Goal: Task Accomplishment & Management: Complete application form

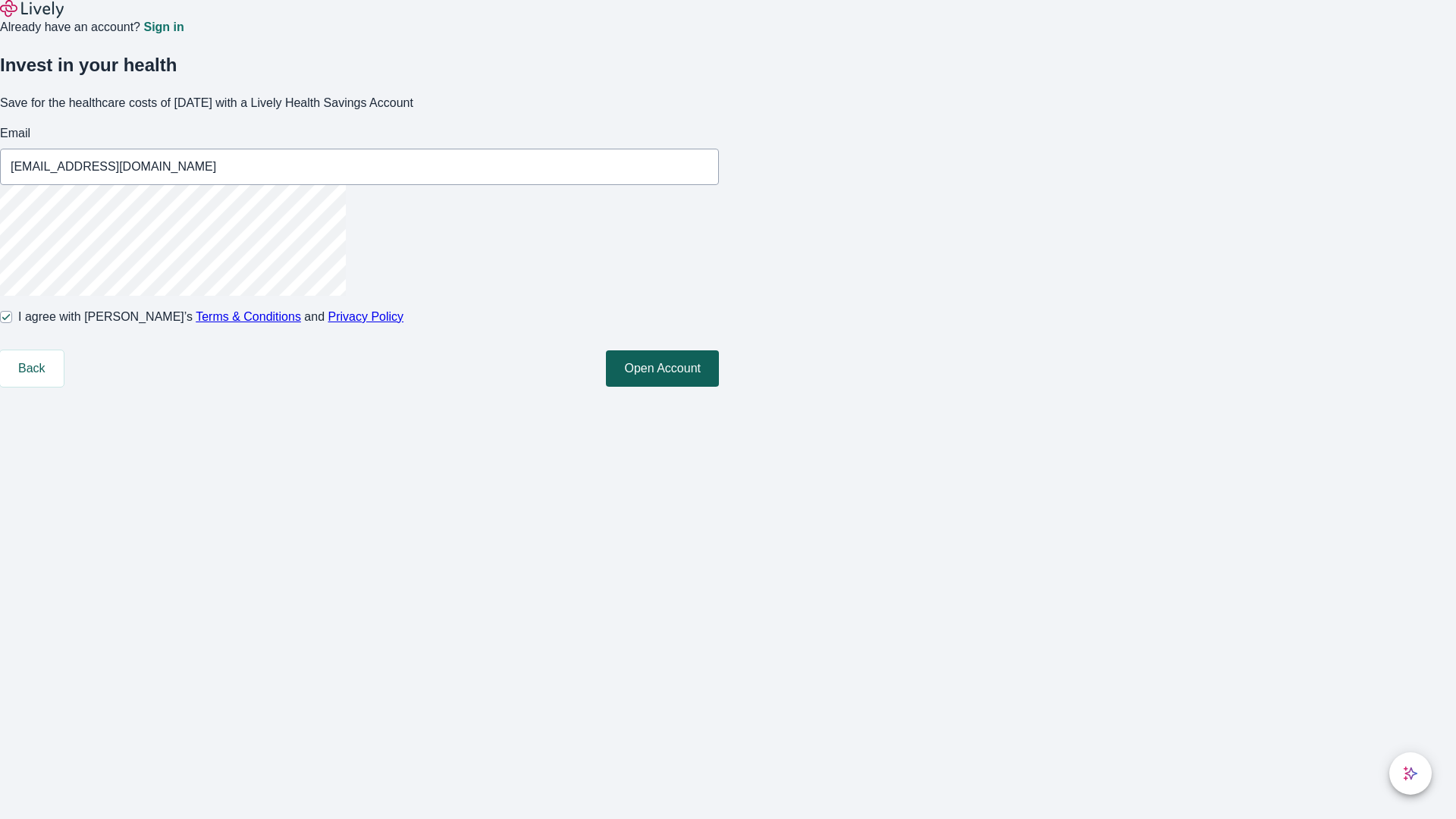
click at [719, 387] on button "Open Account" at bounding box center [663, 368] width 113 height 36
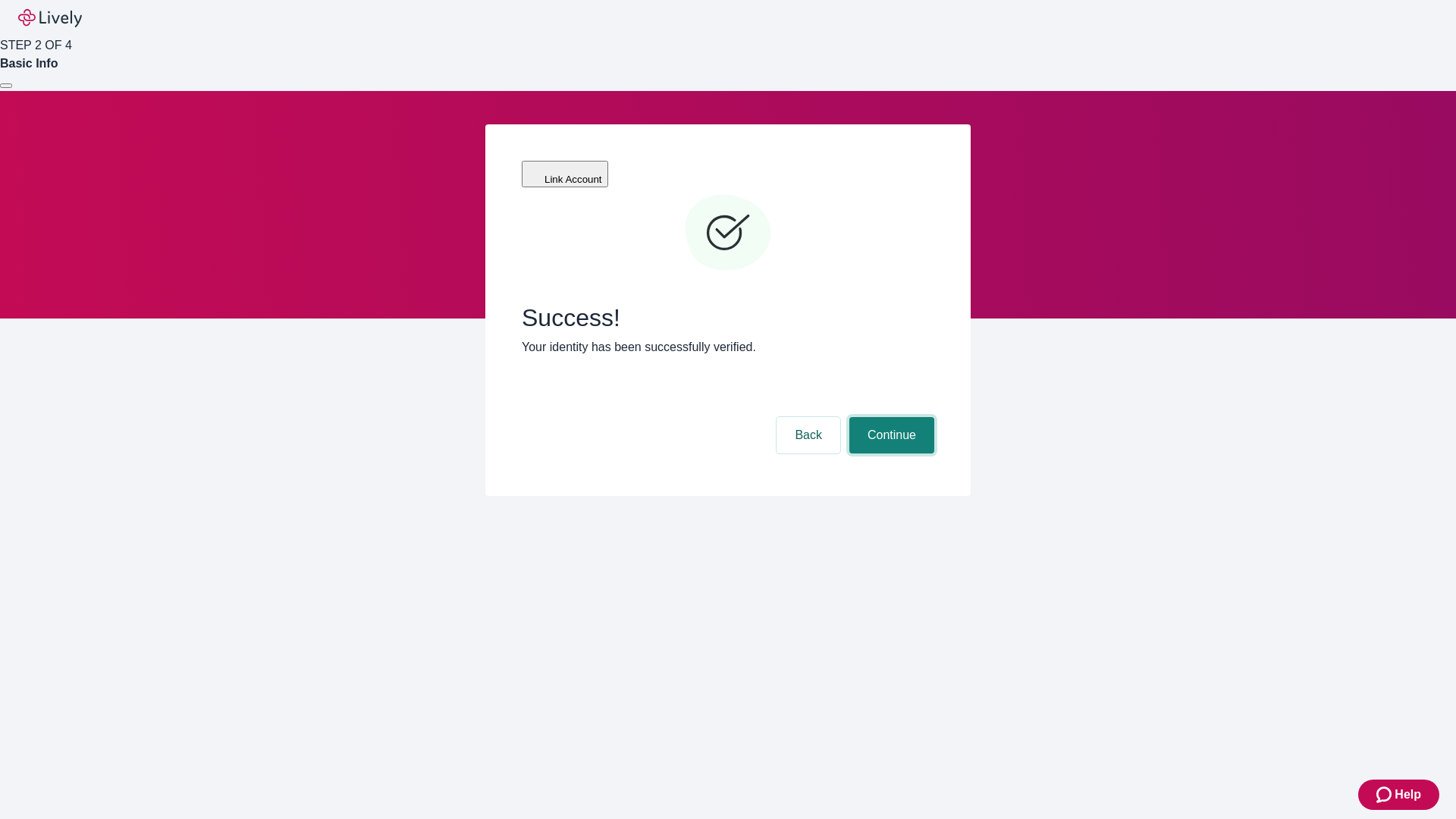
click at [889, 417] on button "Continue" at bounding box center [892, 435] width 85 height 36
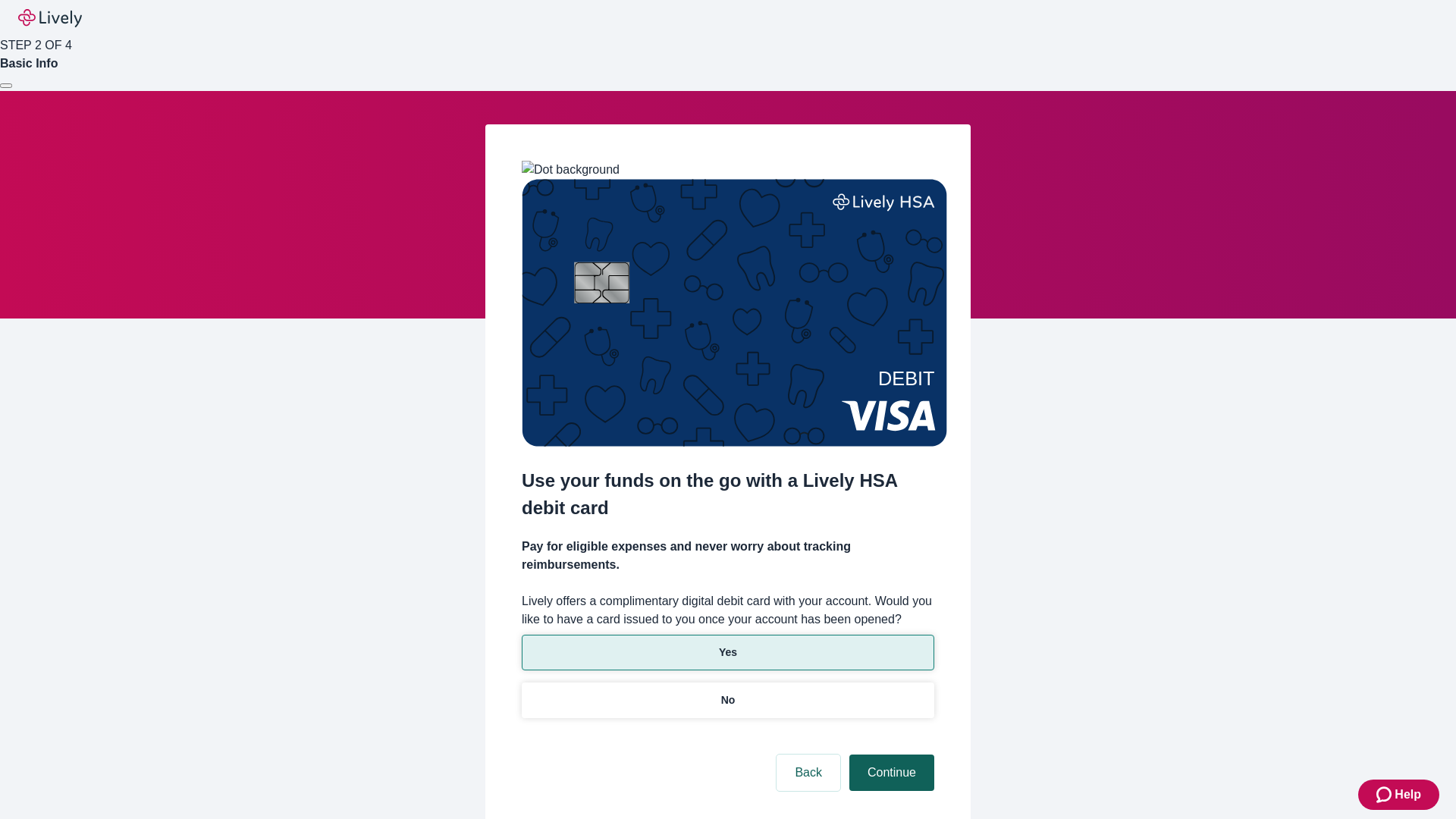
click at [727, 693] on p "No" at bounding box center [728, 701] width 15 height 16
click at [889, 755] on button "Continue" at bounding box center [892, 773] width 85 height 36
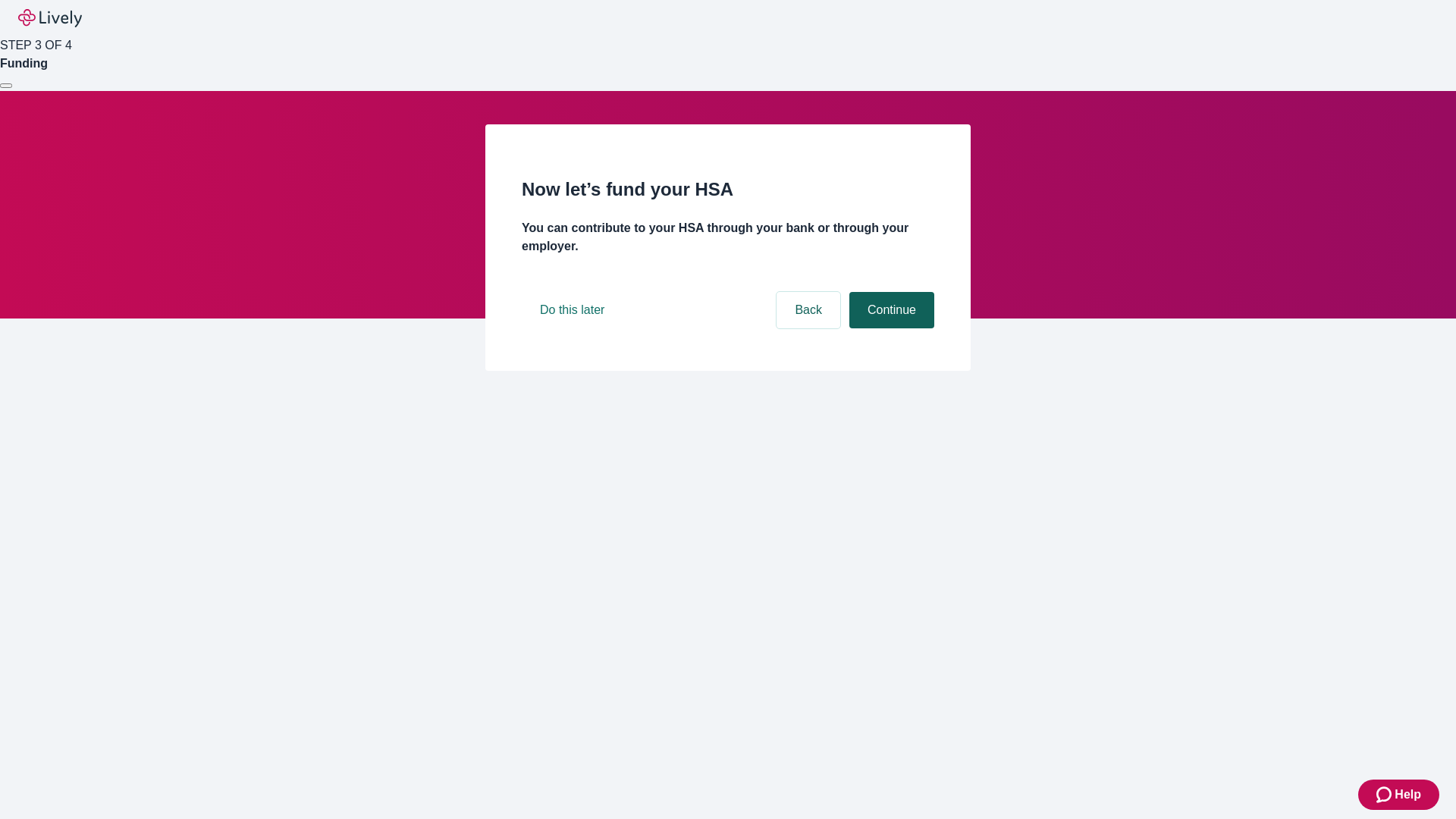
click at [889, 329] on button "Continue" at bounding box center [892, 310] width 85 height 36
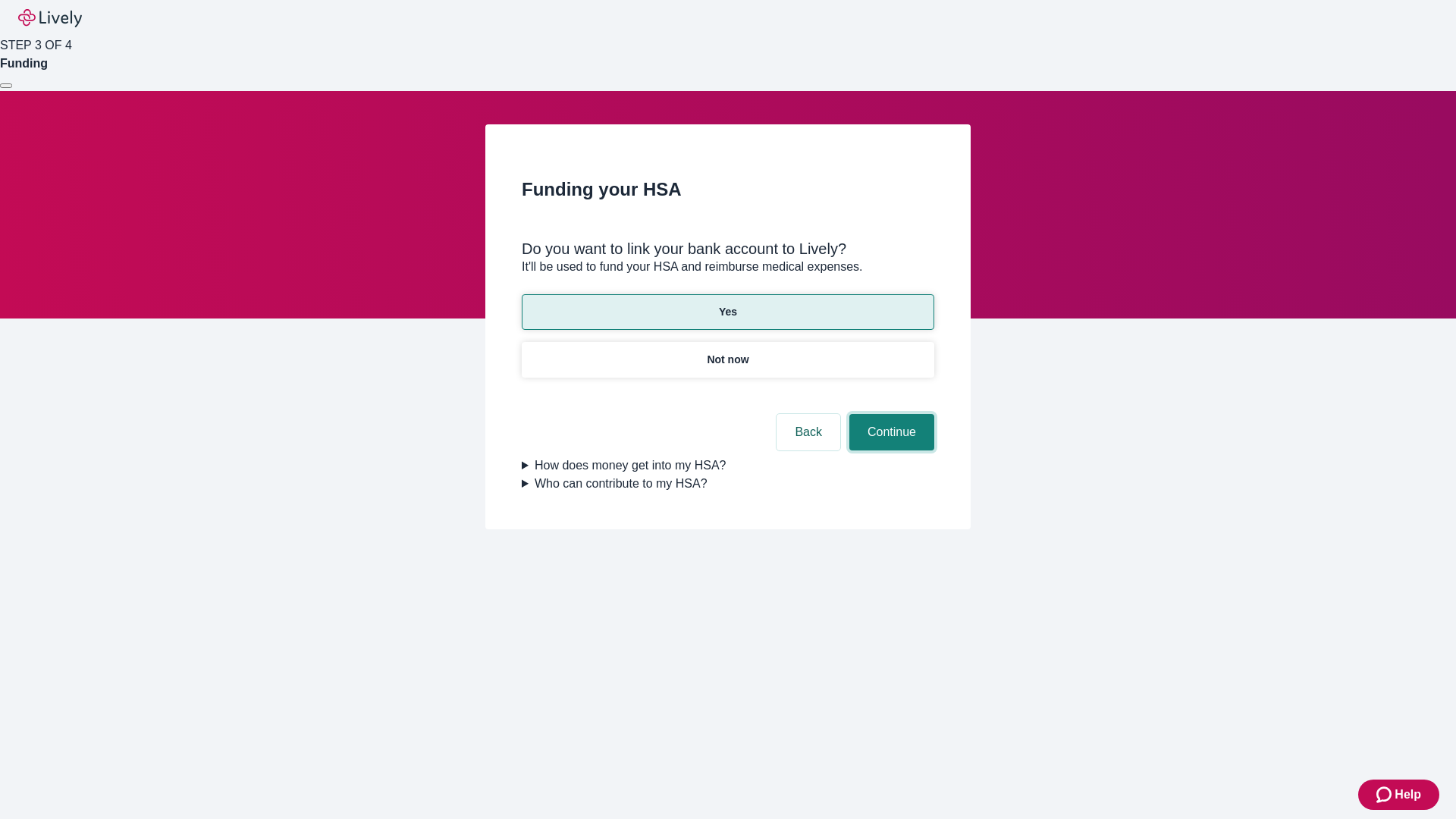
click at [889, 414] on button "Continue" at bounding box center [892, 432] width 85 height 36
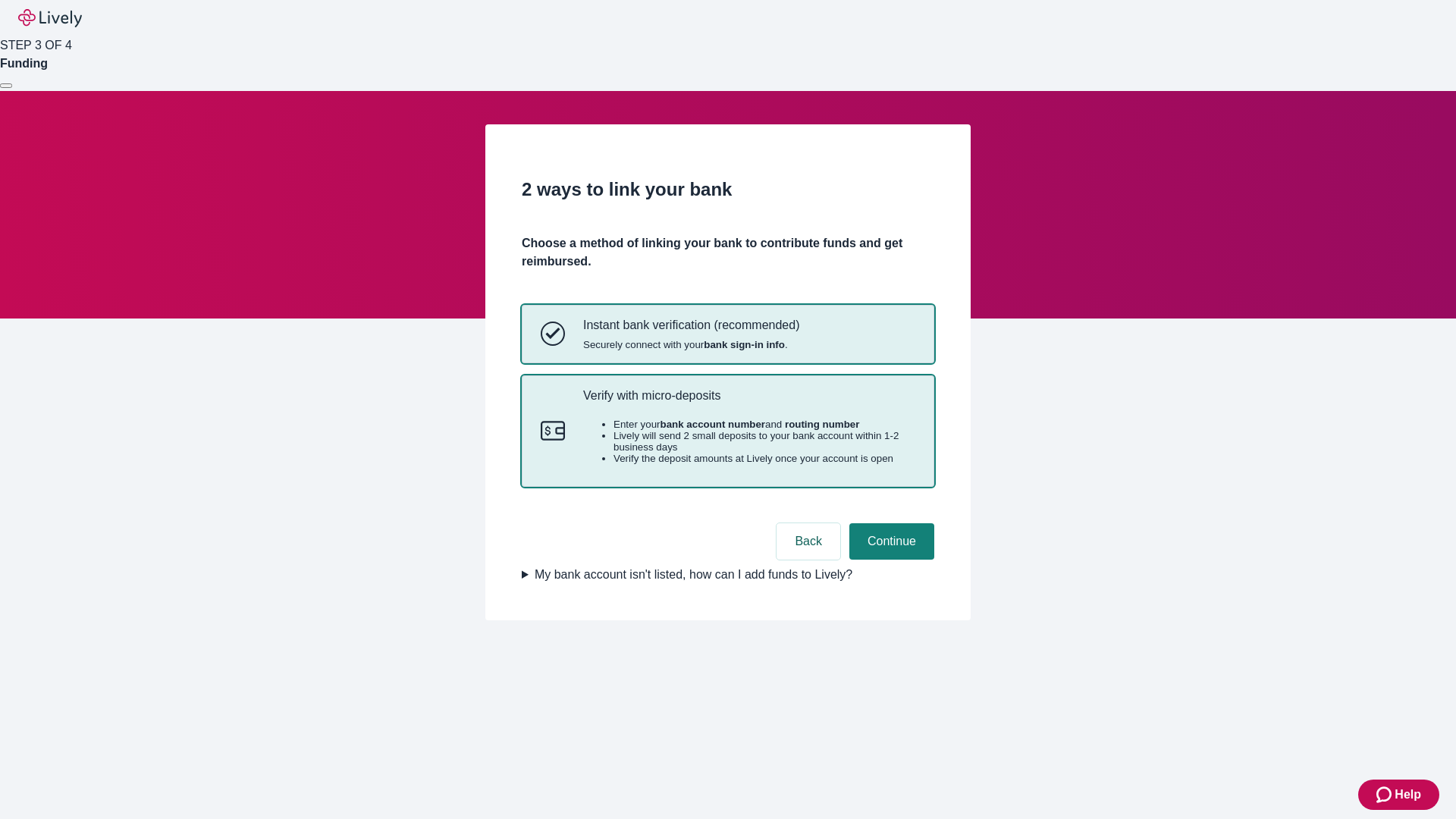
click at [749, 403] on p "Verify with micro-deposits" at bounding box center [749, 395] width 332 height 15
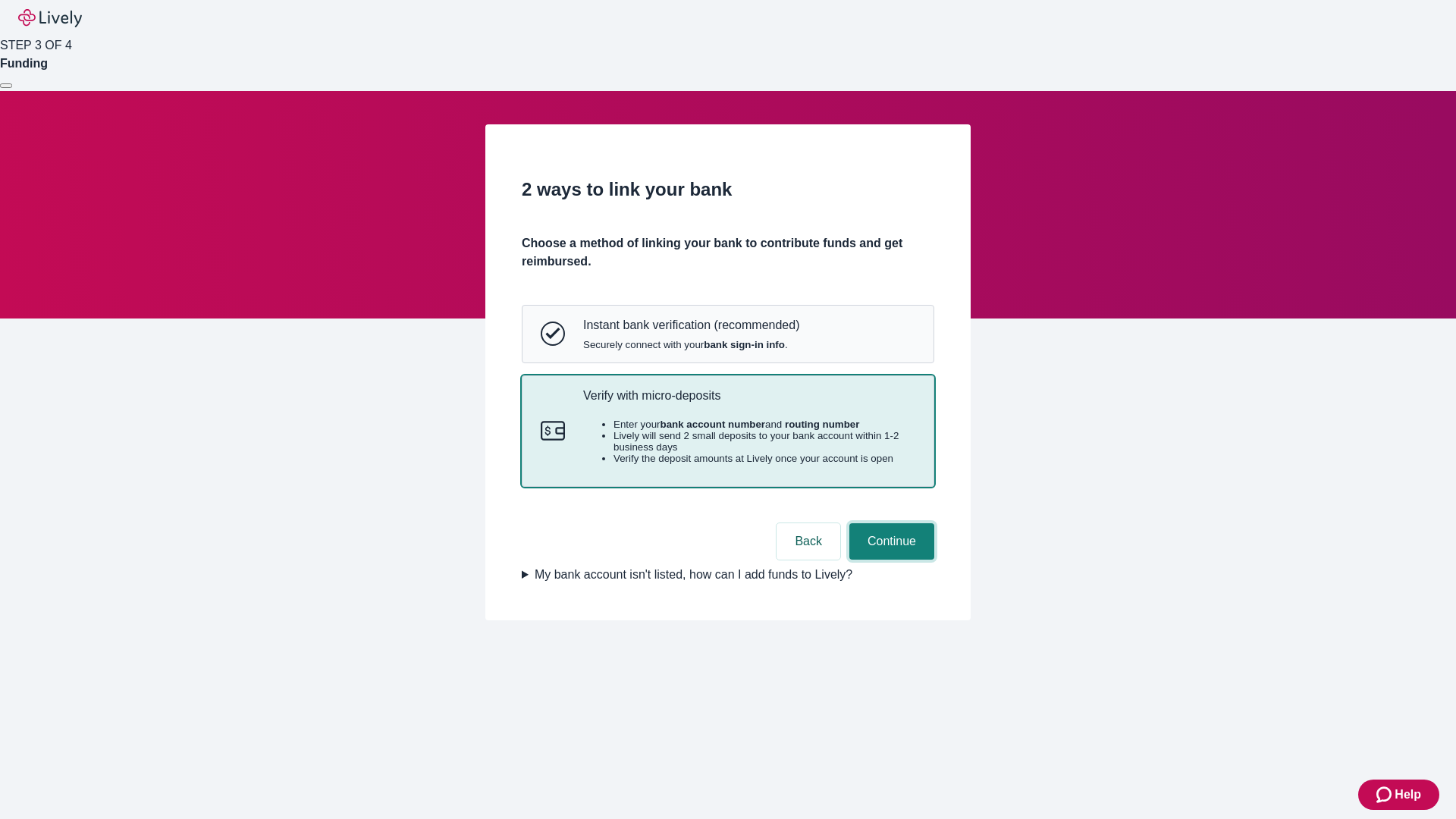
click at [889, 560] on button "Continue" at bounding box center [892, 542] width 85 height 36
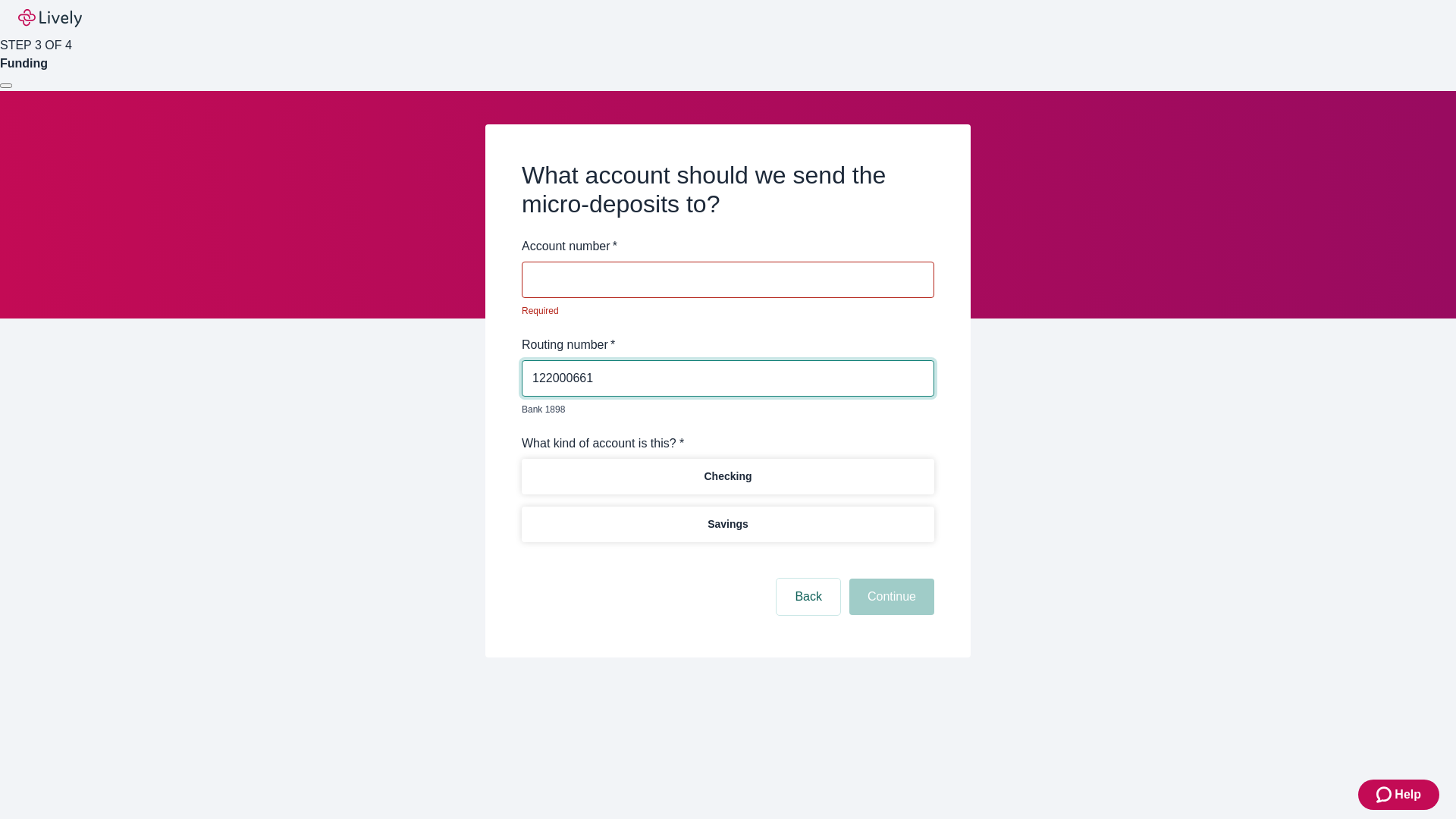
type input "122000661"
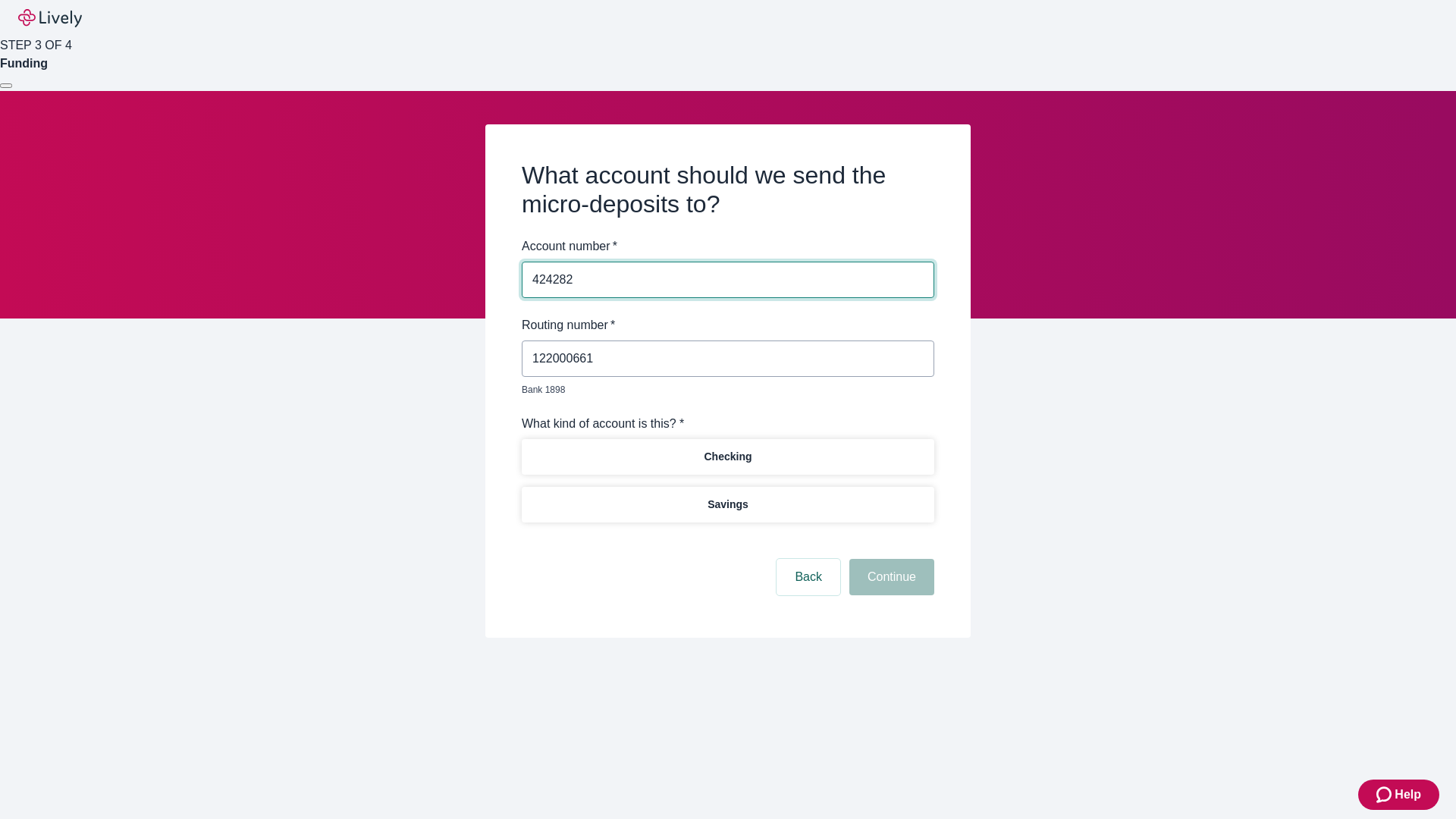
type input "424282"
click at [727, 449] on p "Checking" at bounding box center [728, 457] width 48 height 16
click at [889, 560] on button "Continue" at bounding box center [892, 577] width 85 height 36
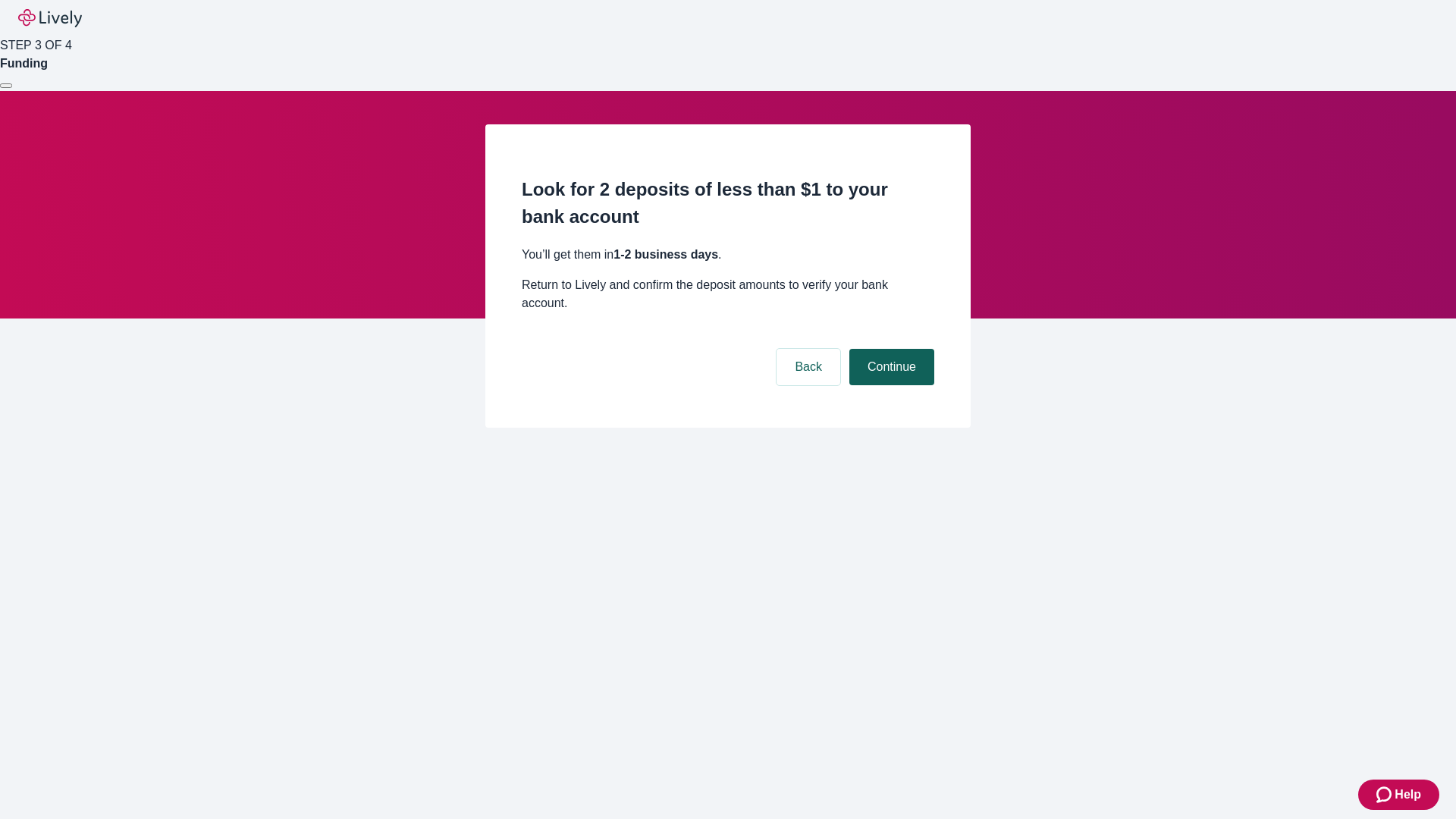
click at [889, 349] on button "Continue" at bounding box center [892, 367] width 85 height 36
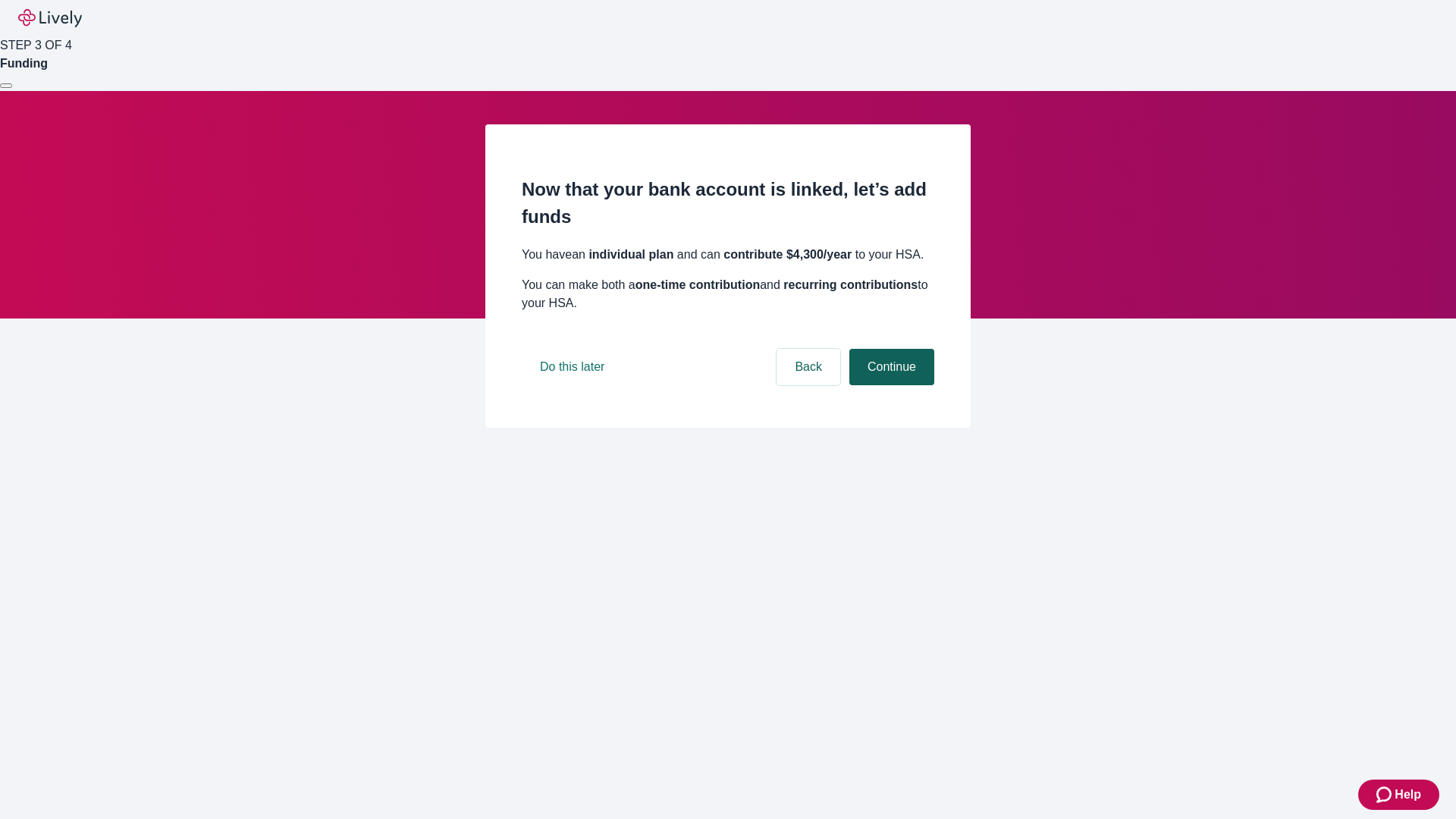
click at [889, 385] on button "Continue" at bounding box center [892, 367] width 85 height 36
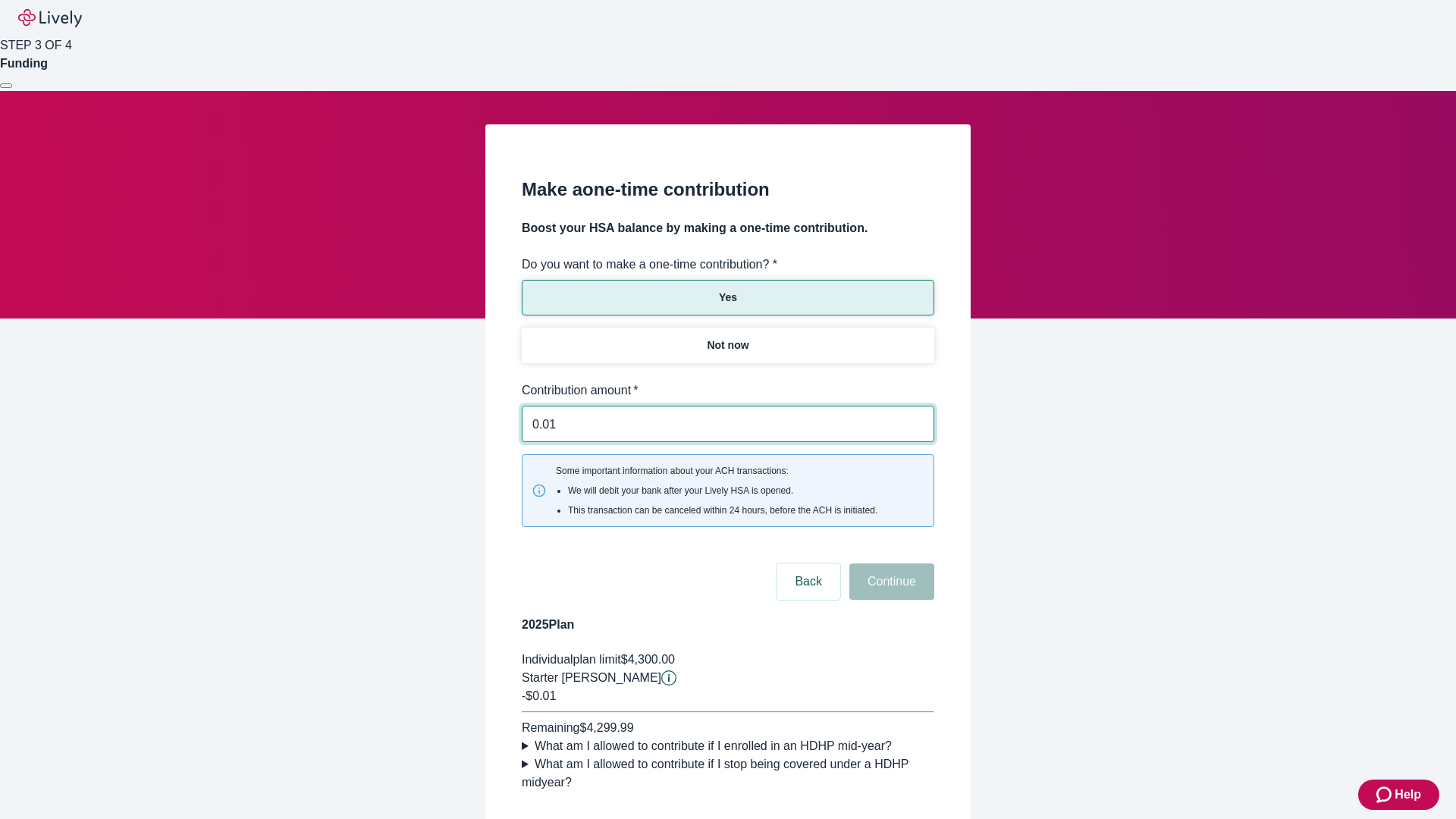
type input "0.01"
click at [889, 563] on button "Continue" at bounding box center [892, 581] width 85 height 36
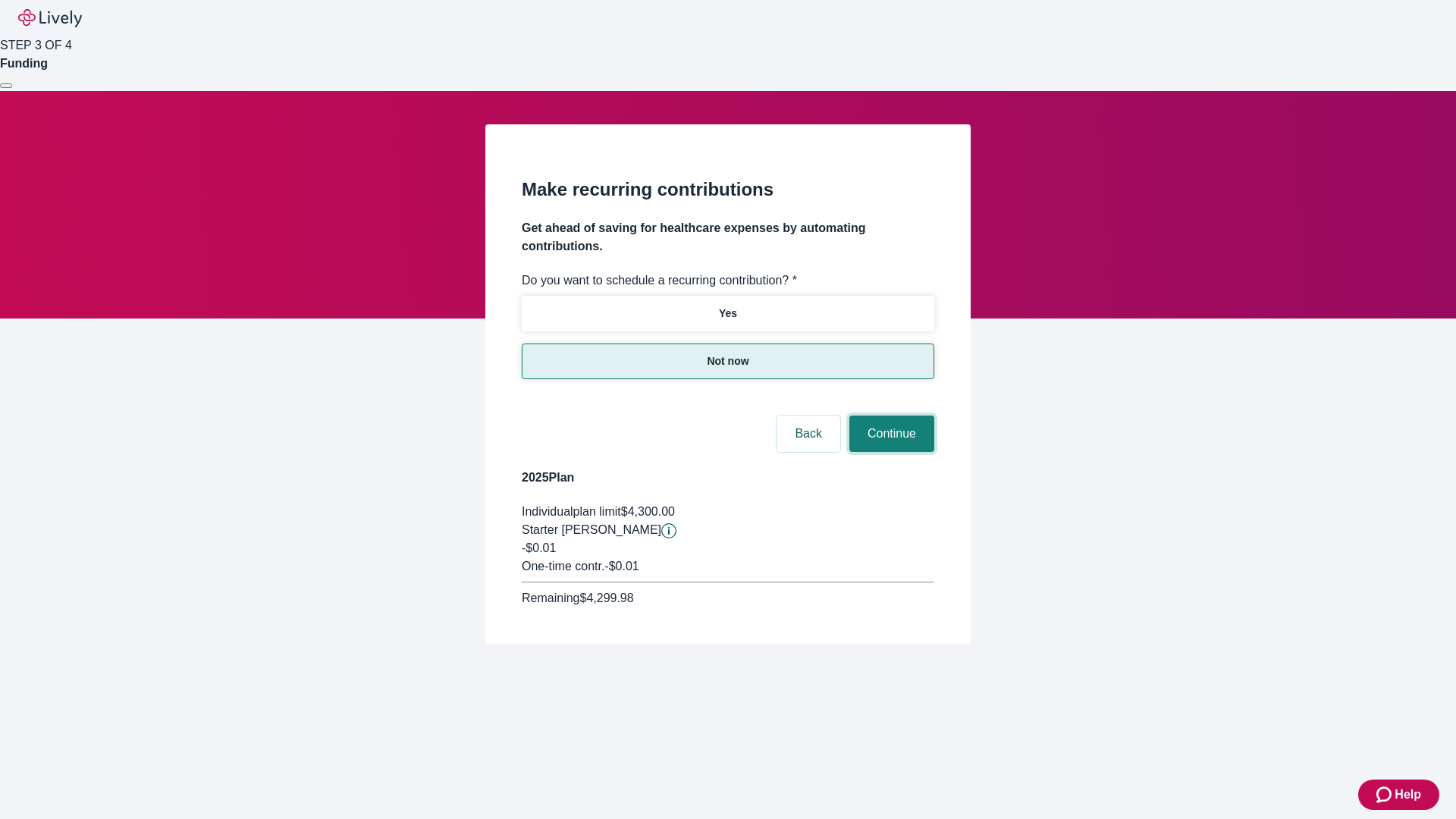
click at [889, 416] on button "Continue" at bounding box center [892, 434] width 85 height 36
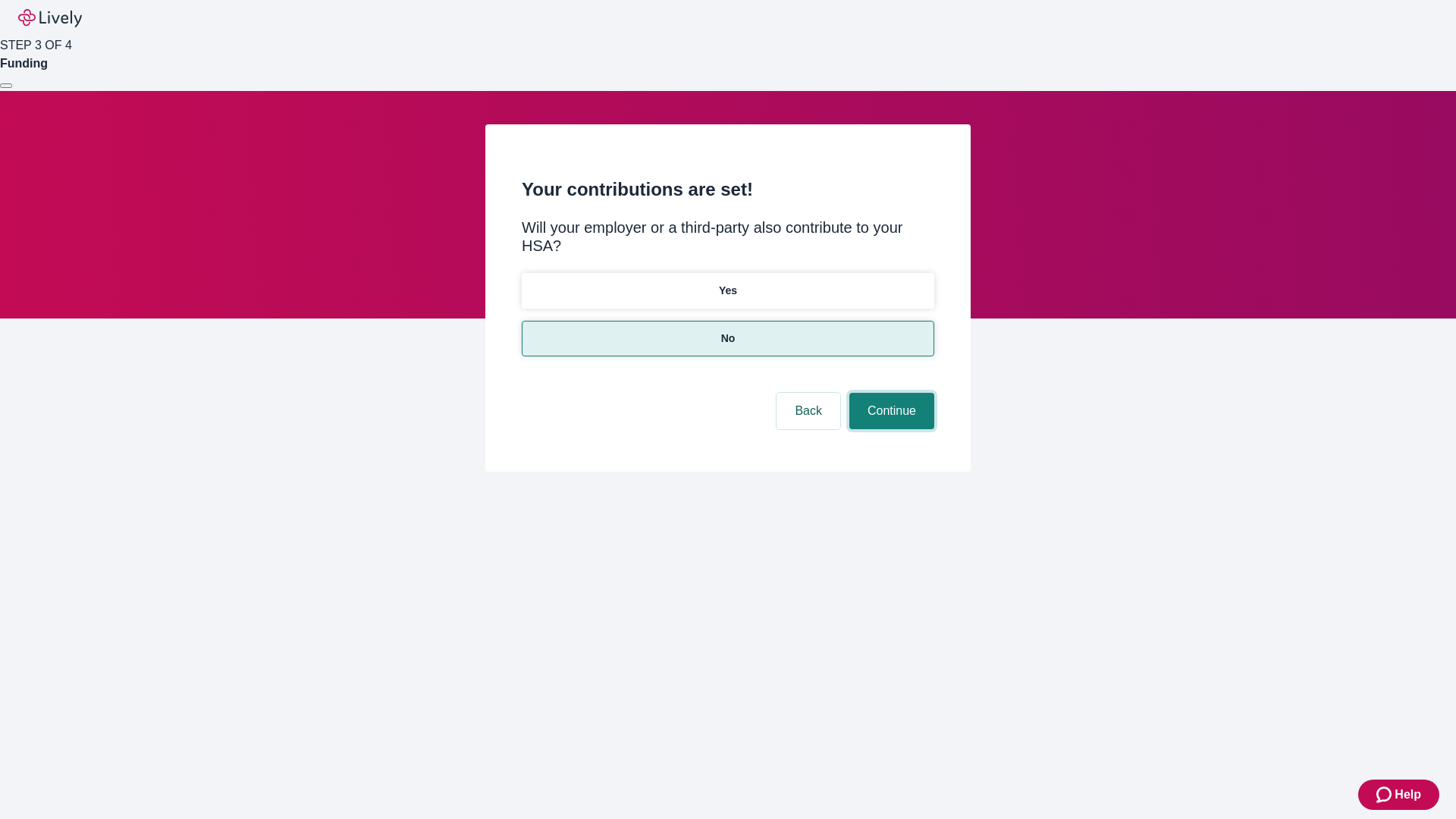
click at [889, 393] on button "Continue" at bounding box center [892, 411] width 85 height 36
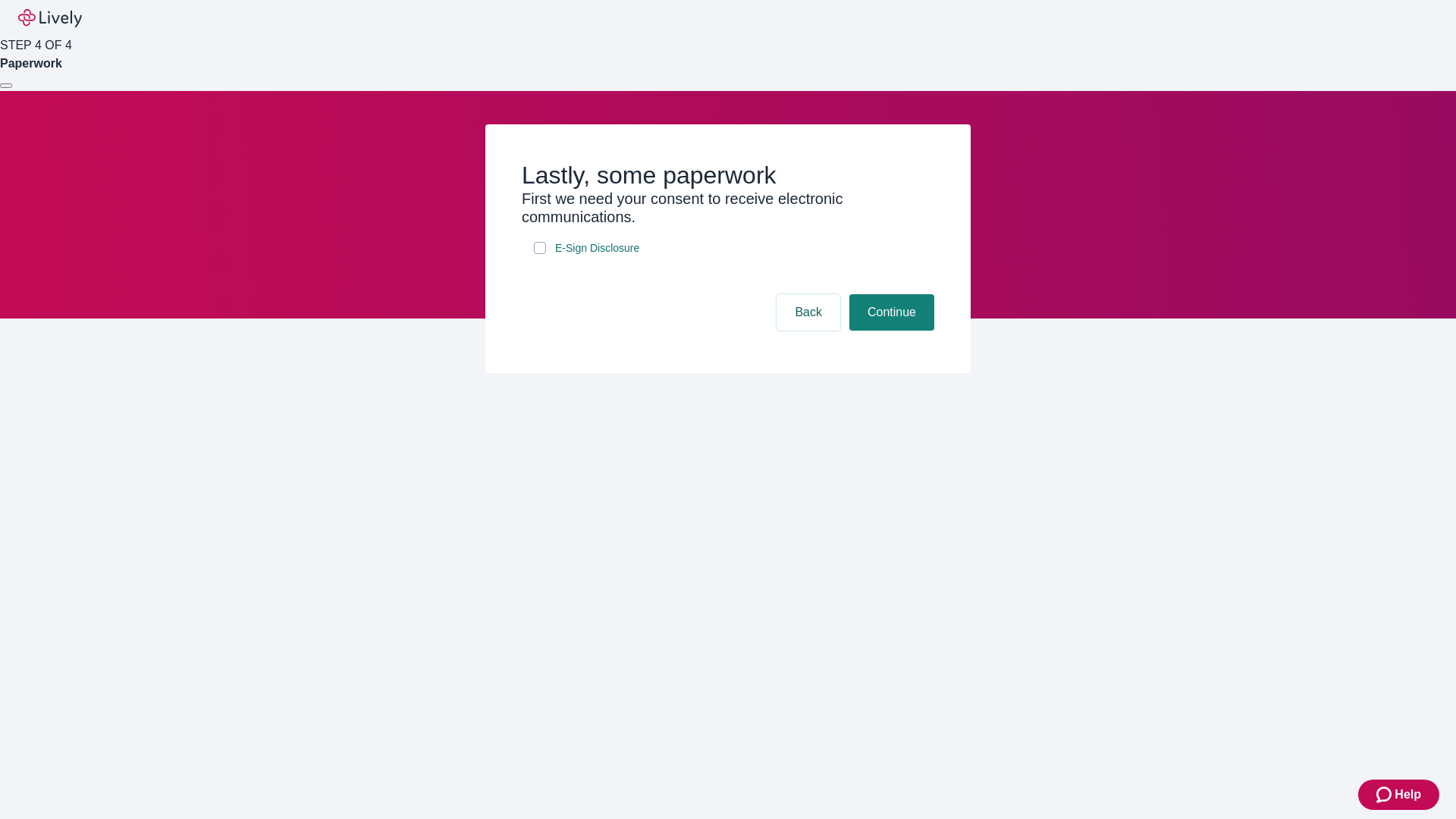
click at [540, 254] on input "E-Sign Disclosure" at bounding box center [540, 248] width 12 height 12
checkbox input "true"
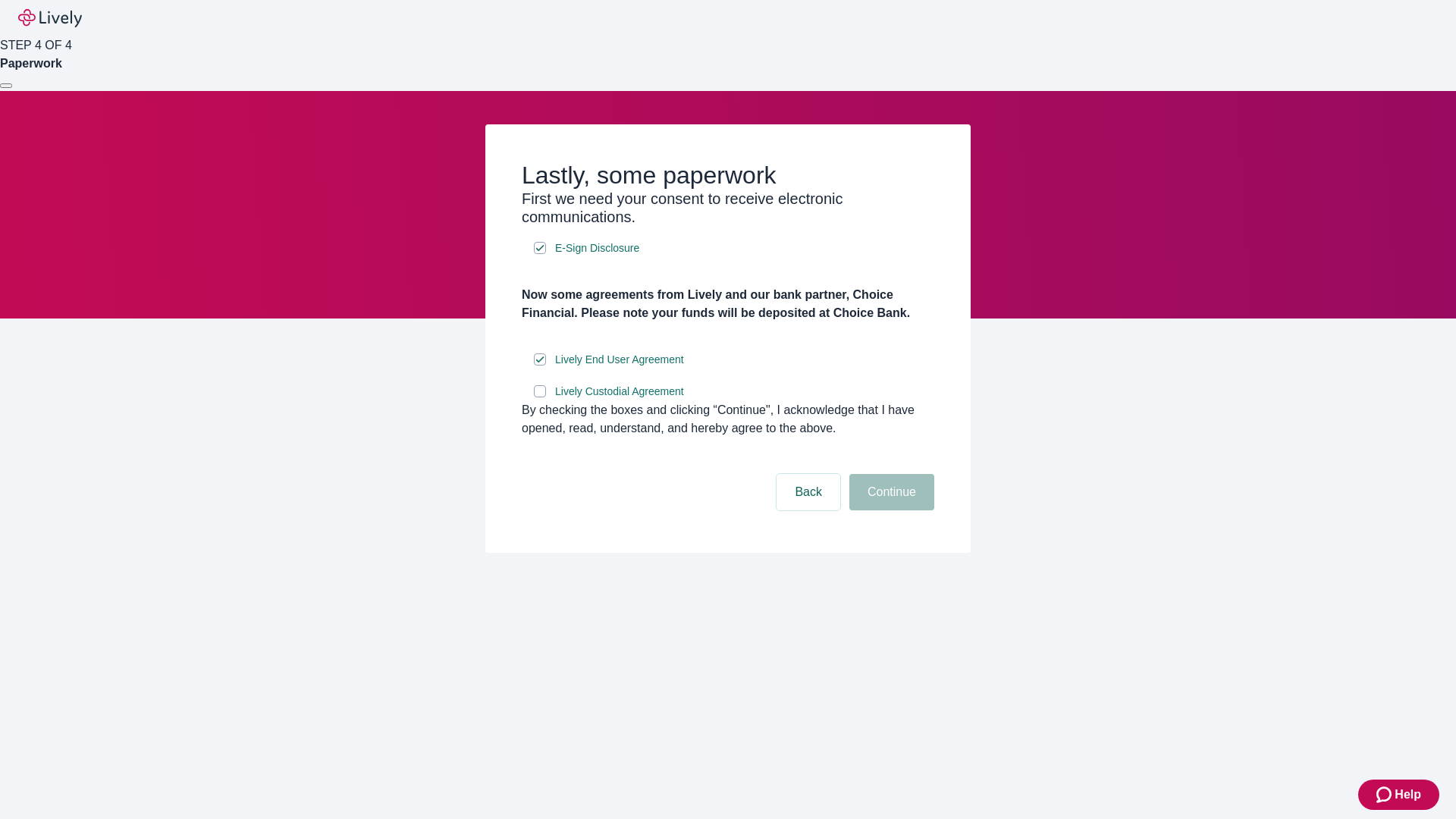
click at [540, 397] on input "Lively Custodial Agreement" at bounding box center [540, 391] width 12 height 12
checkbox input "true"
click at [889, 511] on button "Continue" at bounding box center [892, 492] width 85 height 36
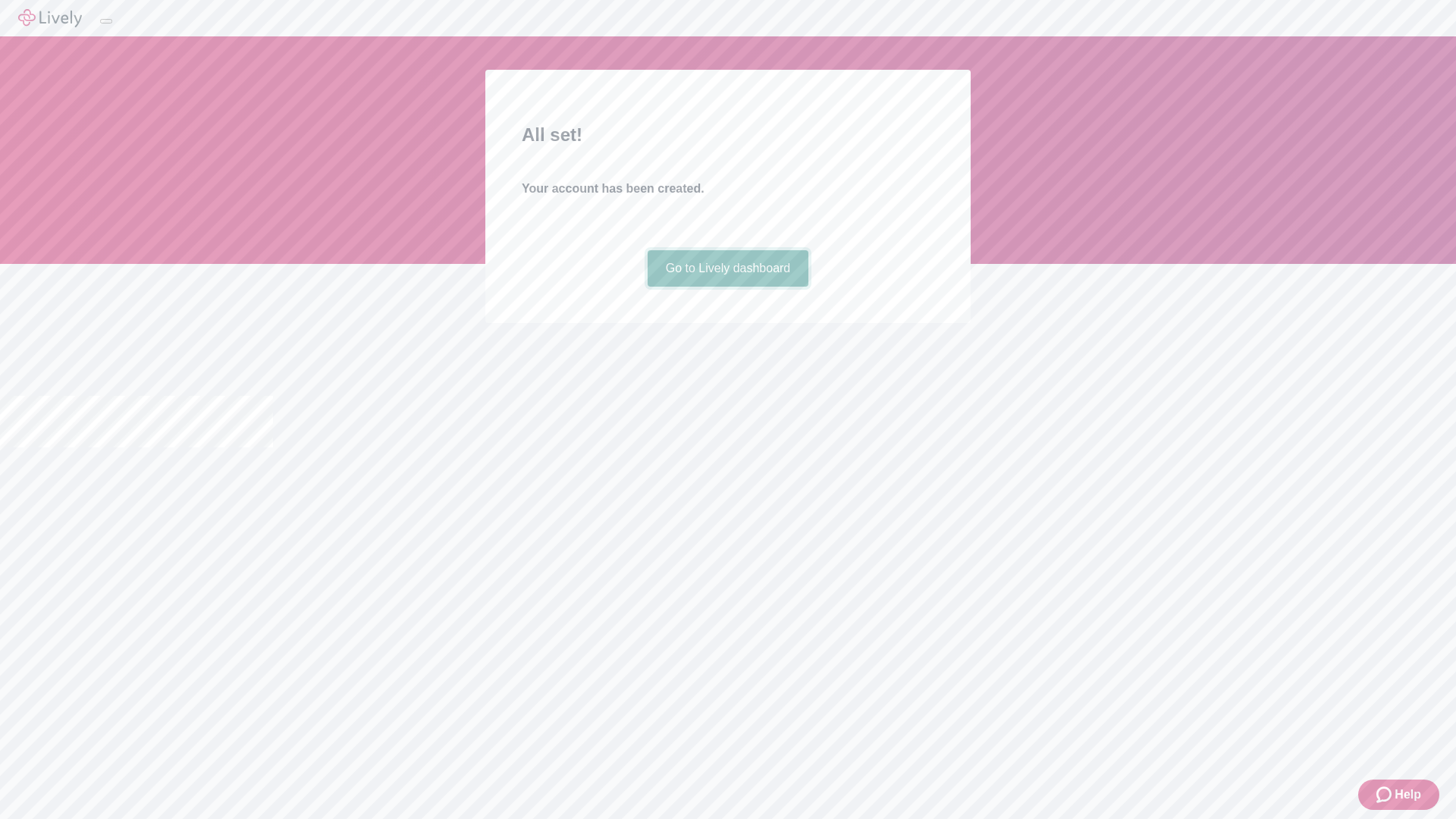
click at [727, 287] on link "Go to Lively dashboard" at bounding box center [729, 269] width 161 height 36
